Goal: Task Accomplishment & Management: Manage account settings

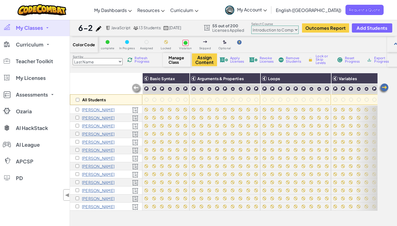
select select "560f1a9f22961295f9427742"
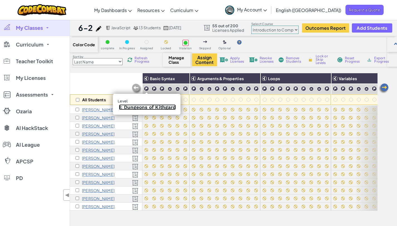
click at [143, 107] on link "1: Dungeons of Kithgard" at bounding box center [147, 108] width 57 height 6
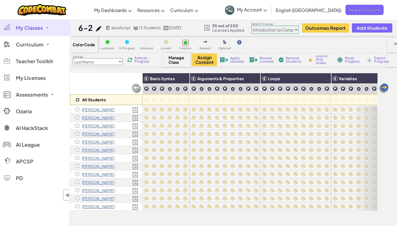
click at [77, 100] on input "checkbox" at bounding box center [78, 100] width 4 height 4
checkbox input "true"
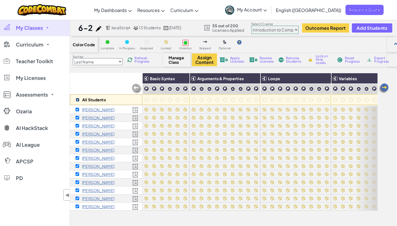
checkbox input "true"
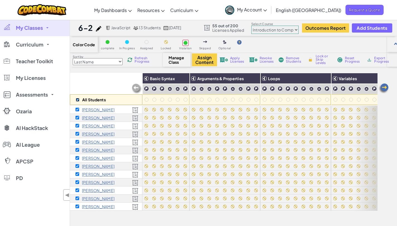
checkbox input "true"
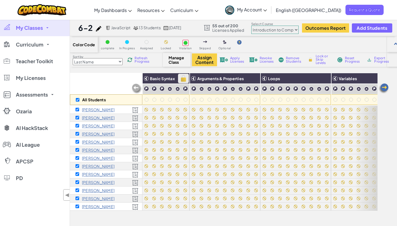
click at [184, 79] on img at bounding box center [184, 78] width 10 height 8
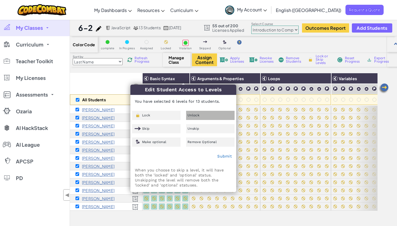
click at [191, 114] on span "Unlock" at bounding box center [194, 115] width 12 height 3
click at [221, 157] on link "Submit" at bounding box center [224, 156] width 14 height 4
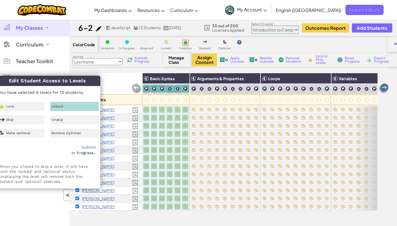
click at [69, 104] on div "Unlock" at bounding box center [74, 106] width 49 height 9
checkbox input "false"
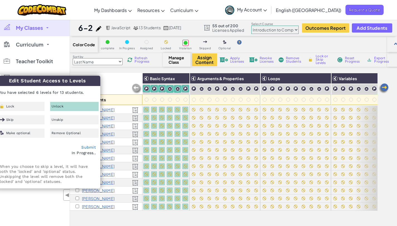
checkbox input "false"
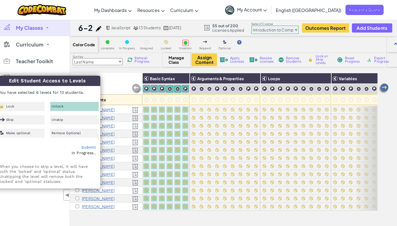
checkbox input "false"
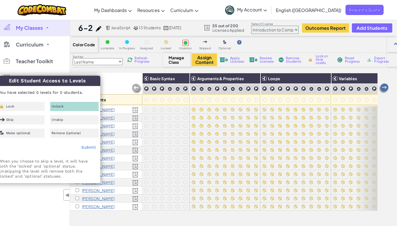
click at [113, 82] on div "All Students" at bounding box center [106, 89] width 72 height 32
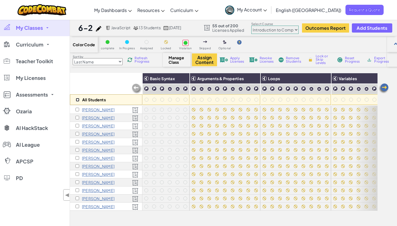
click at [79, 100] on input "checkbox" at bounding box center [78, 100] width 4 height 4
checkbox input "true"
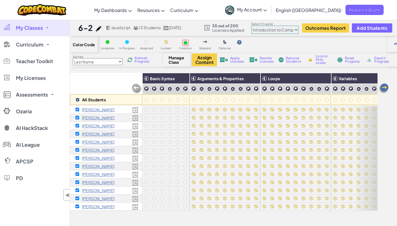
checkbox input "true"
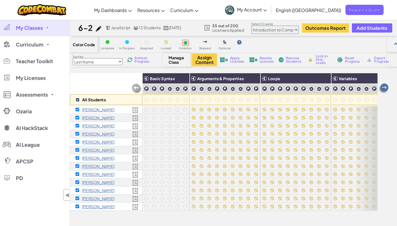
checkbox input "true"
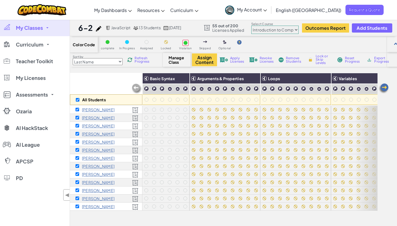
click at [135, 56] on div "Sort by Last Name first Name Progress (High to Low) Progress (Low to Hight) Ref…" at bounding box center [116, 60] width 93 height 11
click at [136, 58] on span "Refresh Progress" at bounding box center [143, 60] width 17 height 7
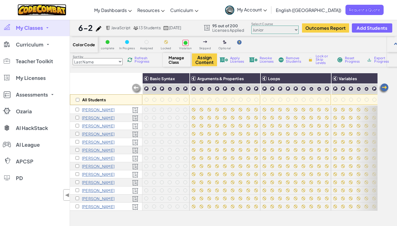
click at [49, 11] on img at bounding box center [42, 9] width 49 height 11
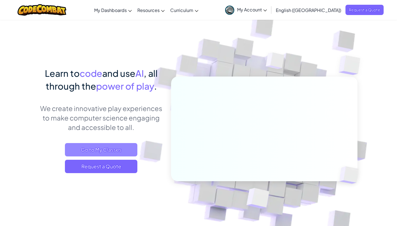
click at [112, 151] on span "Go to My Classes" at bounding box center [101, 149] width 72 height 13
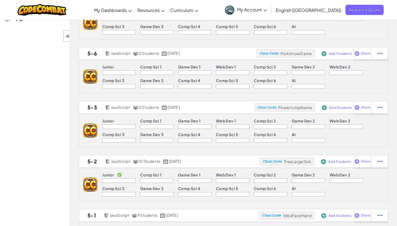
scroll to position [57, 0]
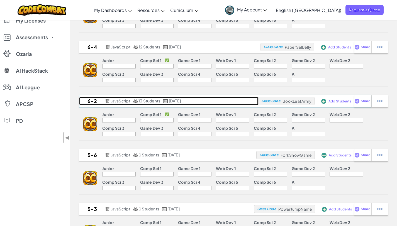
click at [94, 100] on h2 "6-2" at bounding box center [91, 101] width 25 height 8
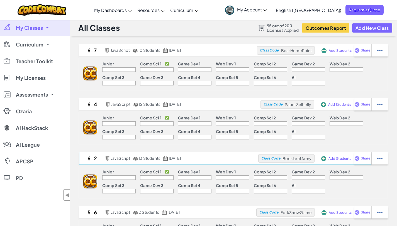
select select "560f1a9f22961295f9427742"
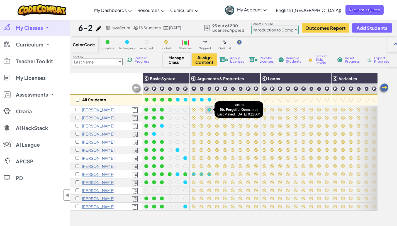
click at [210, 110] on div at bounding box center [209, 110] width 4 height 4
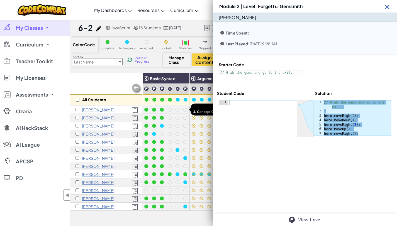
click at [182, 111] on div at bounding box center [185, 110] width 8 height 8
click at [389, 5] on img at bounding box center [387, 6] width 7 height 7
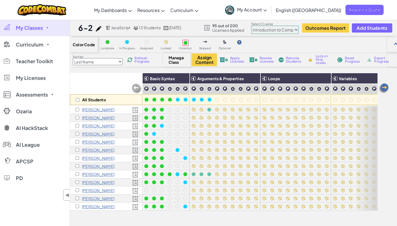
click at [77, 98] on div "All Students" at bounding box center [106, 99] width 72 height 11
click at [78, 98] on input "checkbox" at bounding box center [78, 100] width 4 height 4
checkbox input "true"
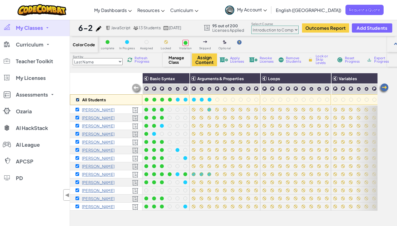
checkbox input "true"
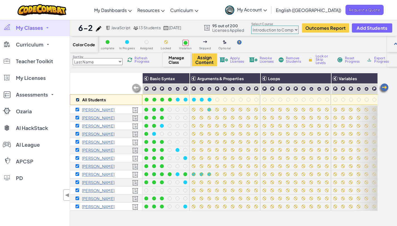
checkbox input "true"
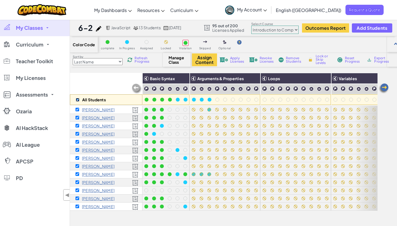
checkbox input "true"
click at [132, 59] on img at bounding box center [129, 59] width 5 height 5
click at [132, 59] on img at bounding box center [130, 60] width 6 height 6
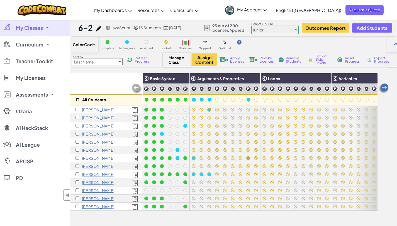
click at [76, 100] on input "checkbox" at bounding box center [78, 100] width 4 height 4
checkbox input "true"
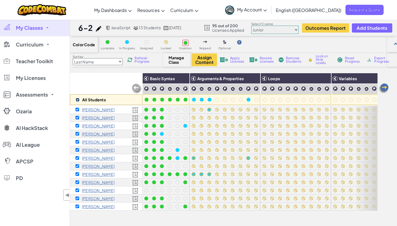
checkbox input "true"
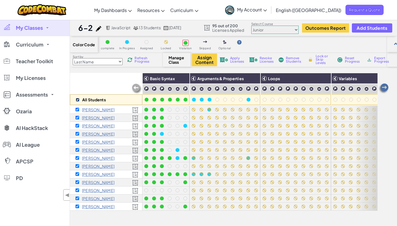
checkbox input "true"
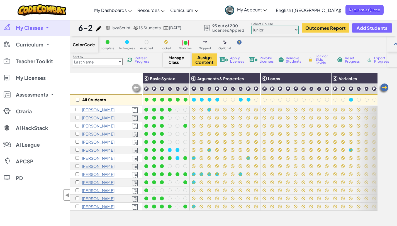
click at [22, 28] on span "My Classes" at bounding box center [29, 27] width 27 height 5
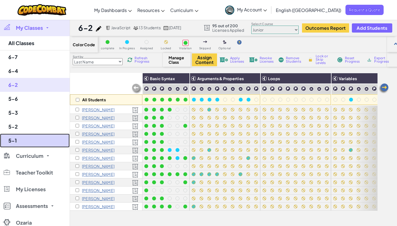
click at [17, 137] on link "5-1" at bounding box center [35, 141] width 70 height 14
select select "65f32b6c87c07dbeb5ba1936"
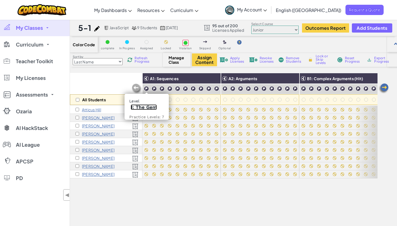
click at [144, 108] on link "1: The Gem" at bounding box center [144, 108] width 26 height 6
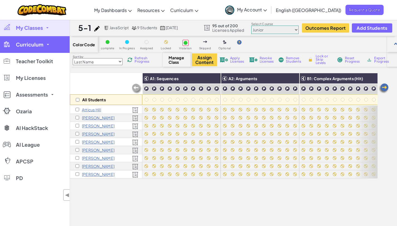
click at [38, 45] on span "Curriculum" at bounding box center [30, 44] width 28 height 5
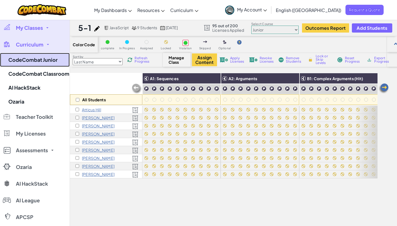
click at [35, 64] on link "CodeCombat Junior" at bounding box center [35, 60] width 70 height 14
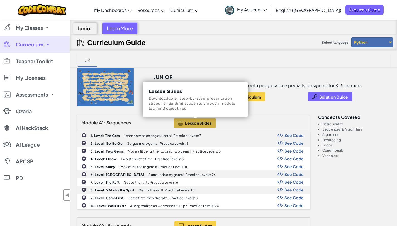
click at [191, 122] on span "Lesson Slides" at bounding box center [198, 123] width 27 height 4
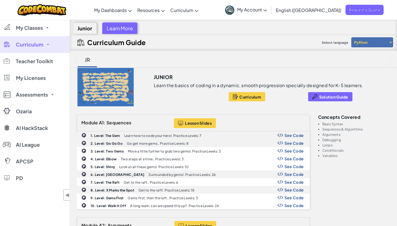
click at [362, 41] on select "Python JavaScript" at bounding box center [373, 42] width 42 height 10
select select "javascript"
click at [352, 37] on select "Python JavaScript" at bounding box center [373, 42] width 42 height 10
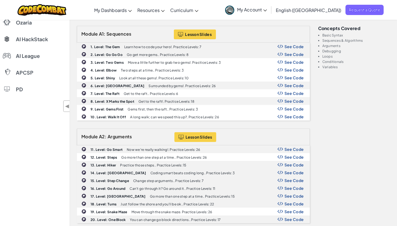
scroll to position [90, 0]
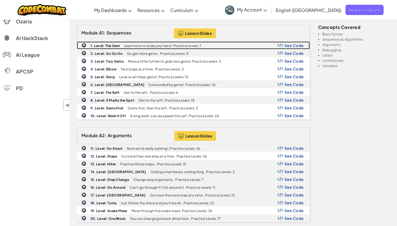
click at [214, 44] on div "1. Level: The Gem Learn how to code your hero!. Practice Levels: 7 See Code" at bounding box center [193, 45] width 232 height 7
click at [285, 48] on span "See Code" at bounding box center [295, 45] width 20 height 4
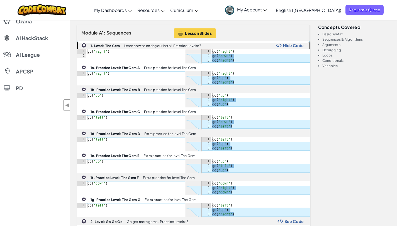
click at [285, 46] on span "Hide Code" at bounding box center [293, 45] width 21 height 4
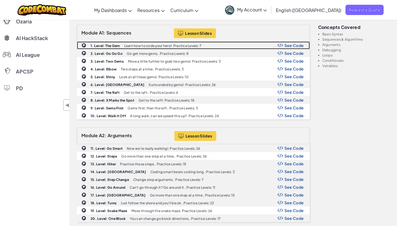
click at [194, 44] on p "Learn how to code your hero!. Practice Levels: 7" at bounding box center [162, 46] width 77 height 4
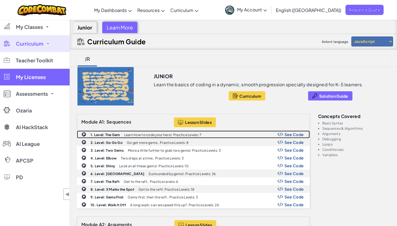
scroll to position [0, 0]
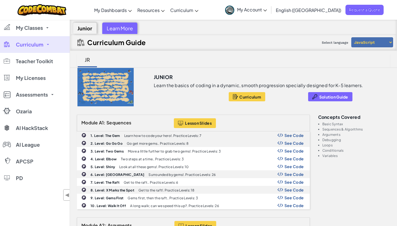
click at [81, 23] on div "Junior" at bounding box center [85, 28] width 24 height 11
click at [81, 27] on div "Junior" at bounding box center [85, 28] width 24 height 11
click at [117, 28] on div "Learn More" at bounding box center [119, 28] width 35 height 11
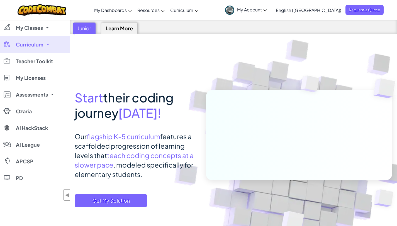
click at [86, 28] on div "Junior" at bounding box center [84, 28] width 23 height 11
select select "javascript"
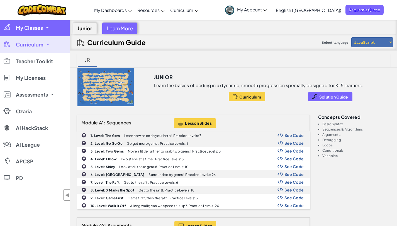
click at [47, 29] on link "My Classes" at bounding box center [35, 28] width 70 height 17
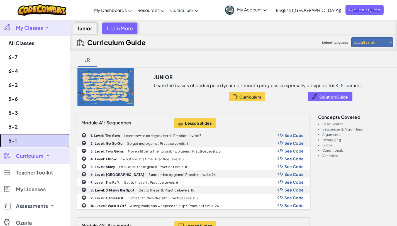
click at [27, 139] on link "5-1" at bounding box center [35, 141] width 70 height 14
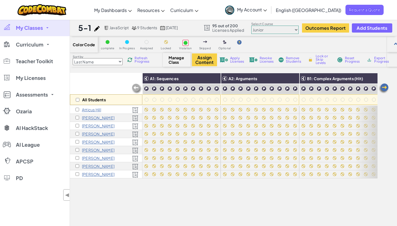
click at [114, 28] on span "JavaScript" at bounding box center [119, 27] width 19 height 5
click at [79, 100] on input "checkbox" at bounding box center [78, 100] width 4 height 4
checkbox input "true"
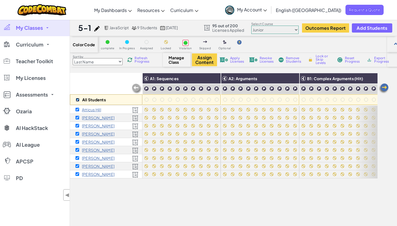
checkbox input "true"
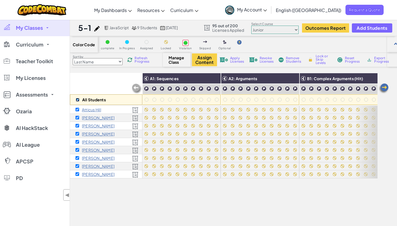
checkbox input "true"
click at [89, 108] on p "Atticus Hill" at bounding box center [91, 110] width 19 height 4
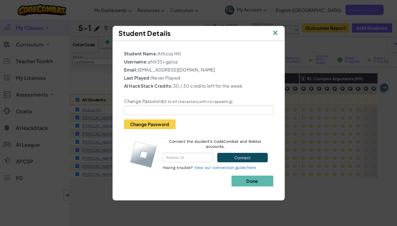
click at [275, 32] on img at bounding box center [275, 33] width 7 height 8
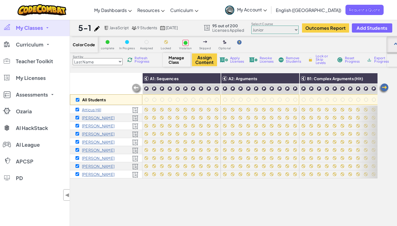
click at [395, 44] on div at bounding box center [396, 45] width 4 height 4
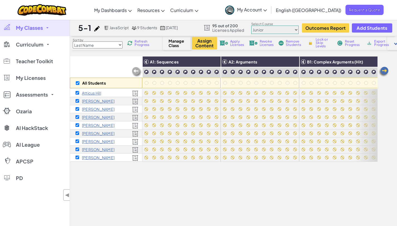
click at [395, 44] on div at bounding box center [396, 44] width 4 height 4
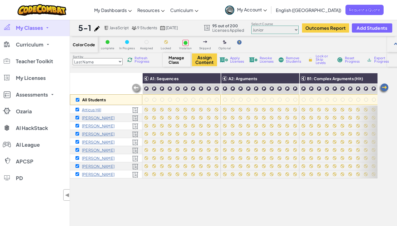
click at [50, 27] on link "My Classes" at bounding box center [35, 28] width 70 height 17
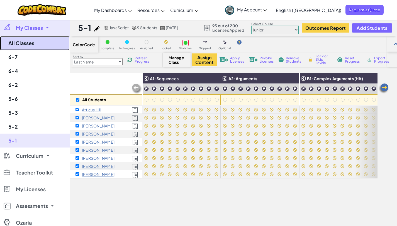
click at [22, 47] on link "All Classes" at bounding box center [35, 43] width 70 height 14
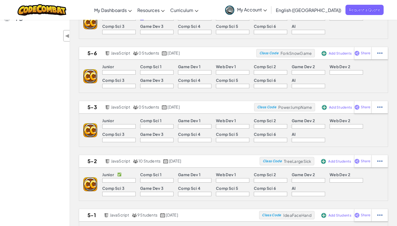
scroll to position [262, 0]
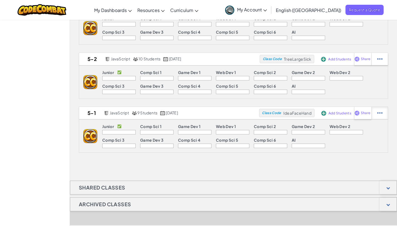
select select "javascript"
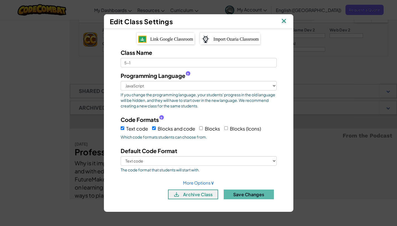
scroll to position [370, 0]
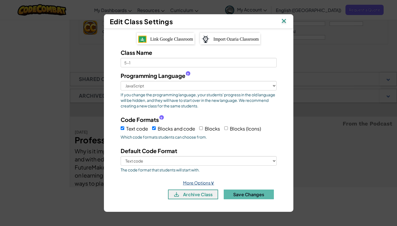
click at [195, 182] on link "More Options ∨" at bounding box center [198, 182] width 31 height 5
select select
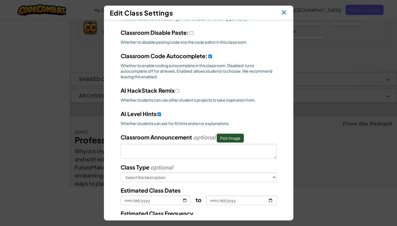
scroll to position [198, 0]
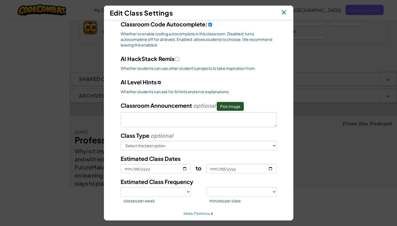
click at [157, 82] on input "AI HackStack Remix" at bounding box center [159, 83] width 4 height 4
checkbox input "false"
select select
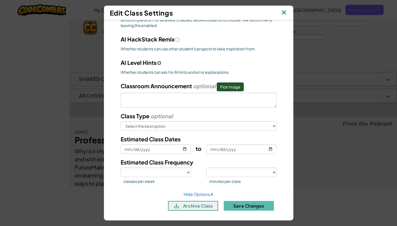
scroll to position [220, 0]
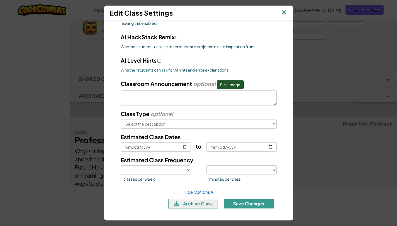
click at [253, 203] on button "Save Changes" at bounding box center [249, 204] width 50 height 10
select select
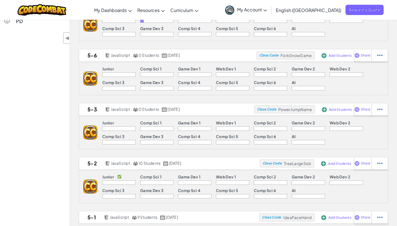
scroll to position [165, 0]
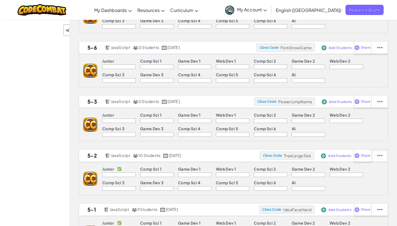
select select "javascript"
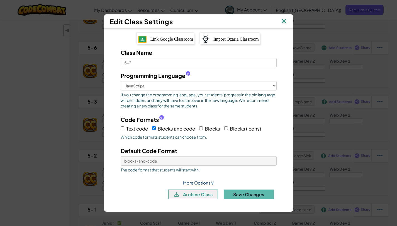
click at [196, 181] on link "More Options ∨" at bounding box center [198, 182] width 31 height 5
select select
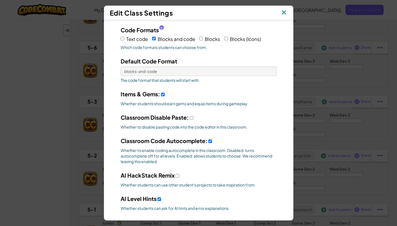
scroll to position [179, 0]
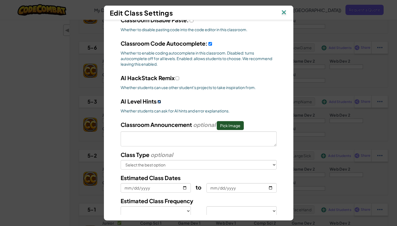
click at [157, 101] on input "AI HackStack Remix" at bounding box center [159, 102] width 4 height 4
checkbox input "false"
select select
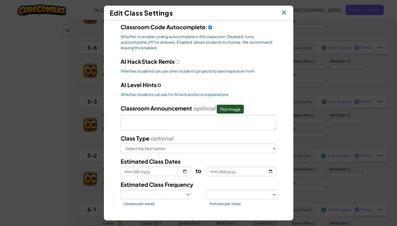
scroll to position [220, 0]
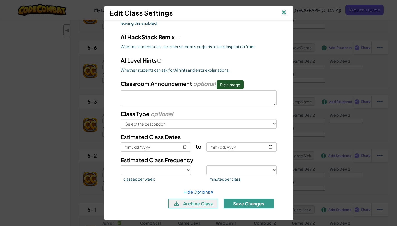
click at [252, 206] on button "Save Changes" at bounding box center [249, 204] width 50 height 10
select select
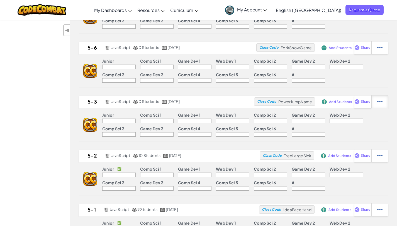
select select "javascript"
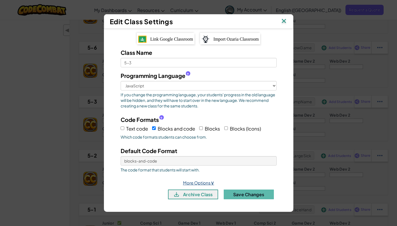
click at [200, 184] on link "More Options ∨" at bounding box center [198, 182] width 31 height 5
select select
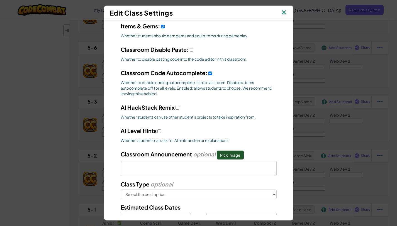
scroll to position [179, 0]
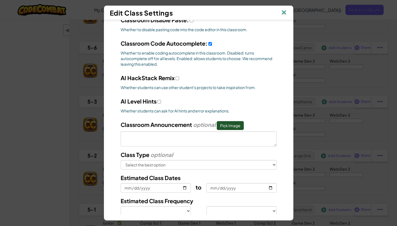
click at [287, 12] on img at bounding box center [283, 13] width 7 height 8
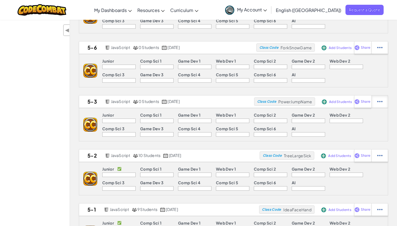
select select "javascript"
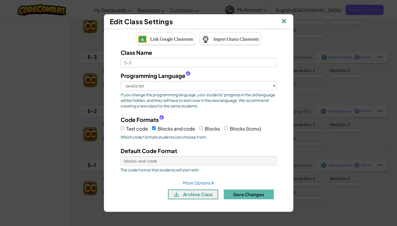
scroll to position [348, 0]
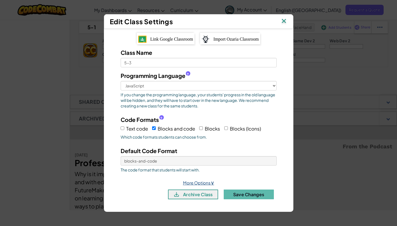
click at [191, 183] on link "More Options ∨" at bounding box center [198, 182] width 31 height 5
select select
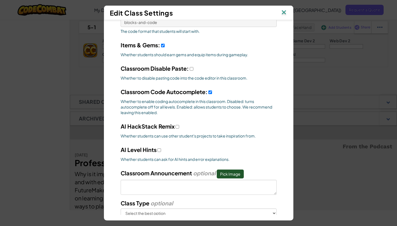
scroll to position [149, 0]
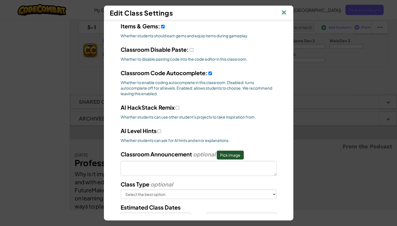
click at [288, 13] on img at bounding box center [283, 13] width 7 height 8
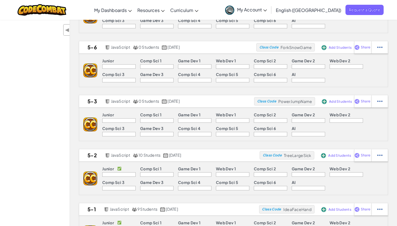
scroll to position [134, 0]
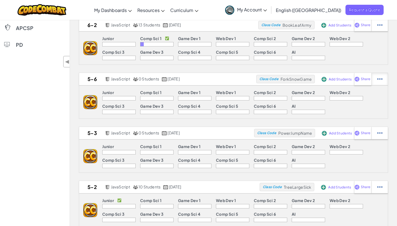
select select "javascript"
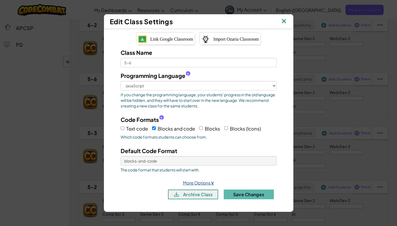
click at [203, 184] on link "More Options ∨" at bounding box center [198, 182] width 31 height 5
select select
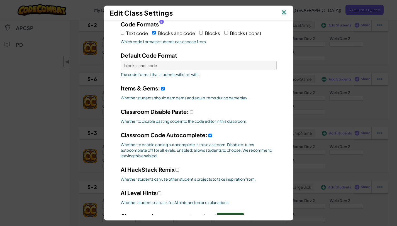
scroll to position [117, 0]
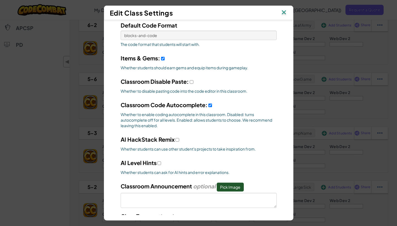
click at [287, 12] on img at bounding box center [283, 13] width 7 height 8
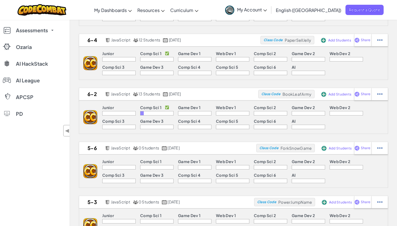
scroll to position [57, 0]
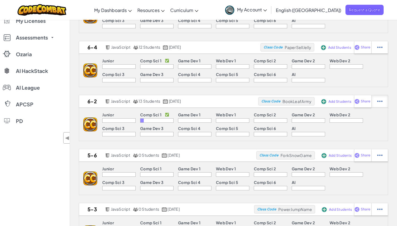
select select "javascript"
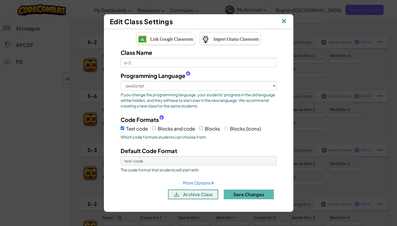
scroll to position [131, 0]
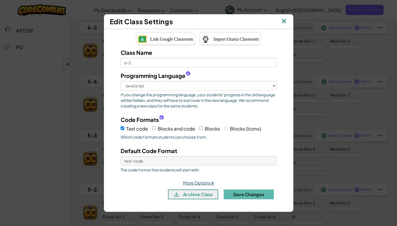
click at [194, 184] on link "More Options ∨" at bounding box center [198, 182] width 31 height 5
select select
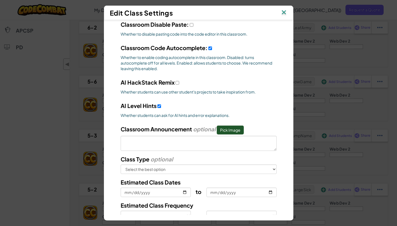
scroll to position [176, 0]
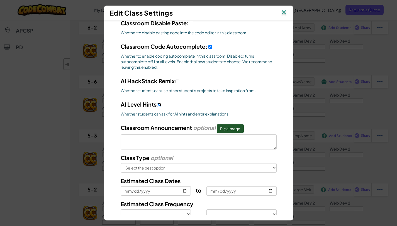
click at [157, 105] on input "AI HackStack Remix" at bounding box center [159, 105] width 4 height 4
checkbox input "false"
select select
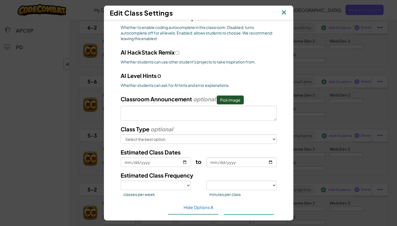
scroll to position [220, 0]
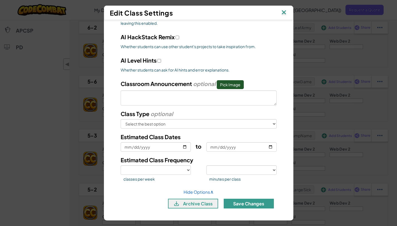
click at [254, 205] on button "Save Changes" at bounding box center [249, 204] width 50 height 10
select select
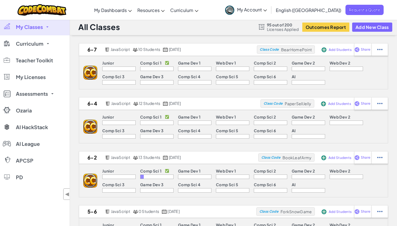
scroll to position [0, 0]
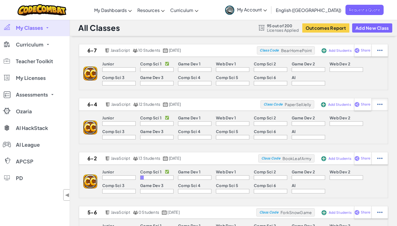
click at [378, 53] on img at bounding box center [379, 50] width 5 height 5
select select "javascript"
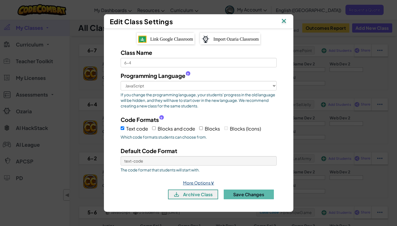
click at [204, 183] on link "More Options ∨" at bounding box center [198, 182] width 31 height 5
select select
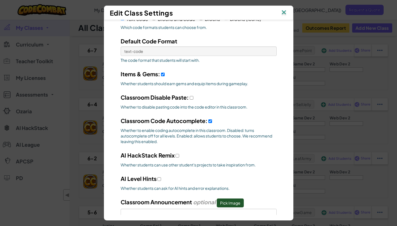
scroll to position [102, 0]
click at [287, 12] on img at bounding box center [283, 13] width 7 height 8
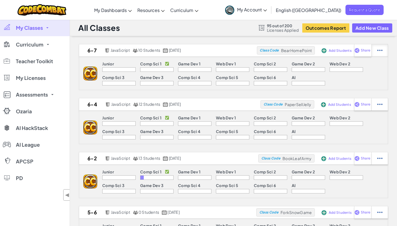
click at [380, 50] on img at bounding box center [379, 50] width 5 height 5
select select "javascript"
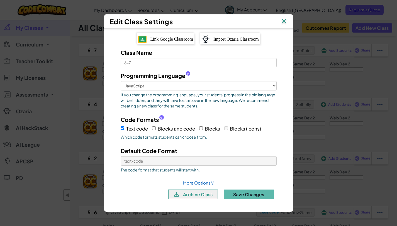
click at [197, 186] on div "archive class Save Changes" at bounding box center [199, 193] width 164 height 14
click at [197, 183] on link "More Options ∨" at bounding box center [198, 182] width 31 height 5
select select
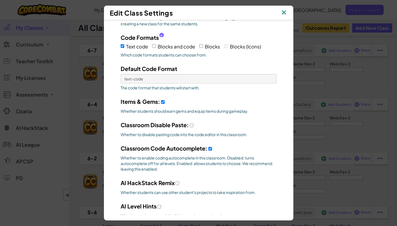
scroll to position [102, 0]
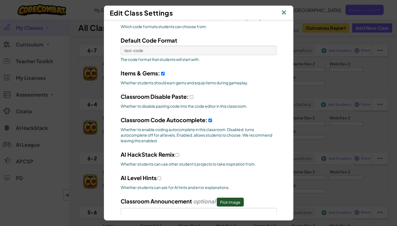
click at [285, 14] on img at bounding box center [283, 13] width 7 height 8
